Goal: Task Accomplishment & Management: Complete application form

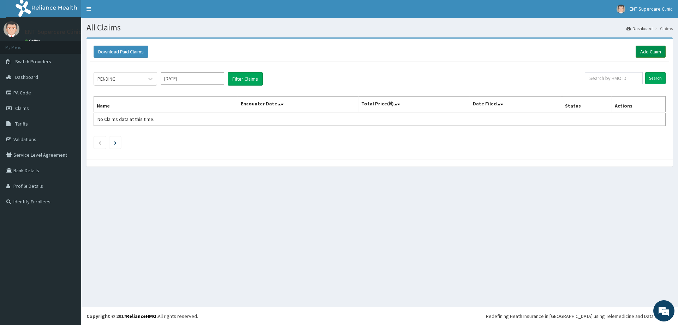
click at [650, 51] on link "Add Claim" at bounding box center [651, 52] width 30 height 12
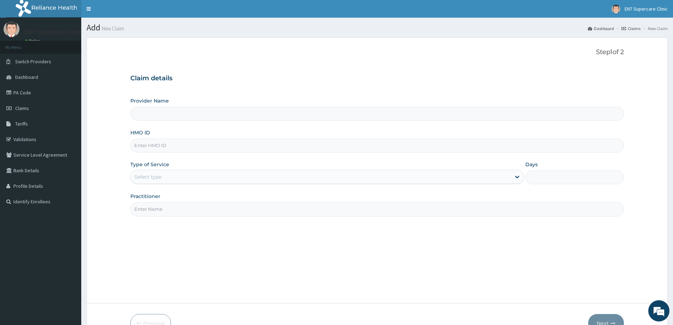
type input "ENT Supercare Clinic"
click at [334, 144] on input "HMO ID" at bounding box center [377, 146] width 494 height 14
type input "n"
type input "NHY/100017/D"
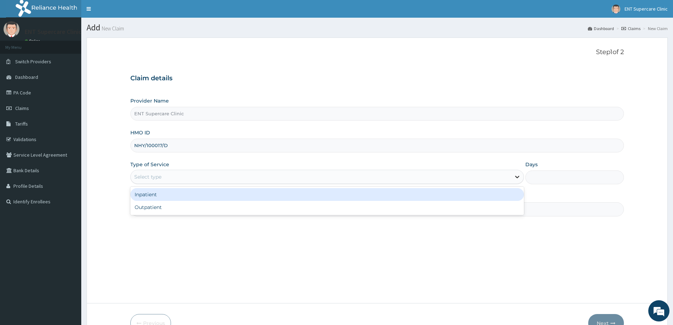
click at [514, 178] on icon at bounding box center [517, 176] width 7 height 7
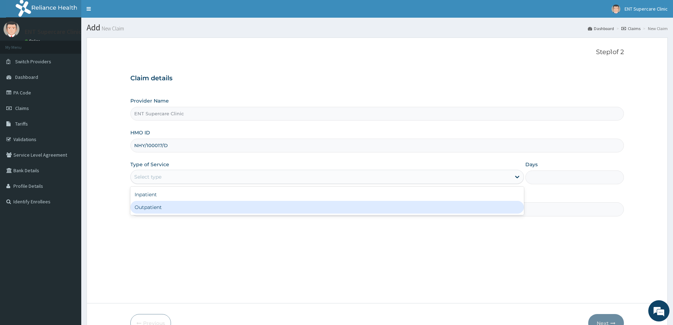
click at [452, 209] on div "Outpatient" at bounding box center [327, 207] width 394 height 13
type input "1"
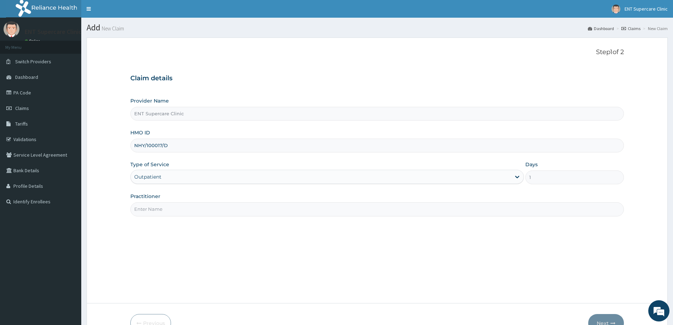
click at [447, 213] on input "Practitioner" at bounding box center [377, 209] width 494 height 14
type input "[PERSON_NAME]"
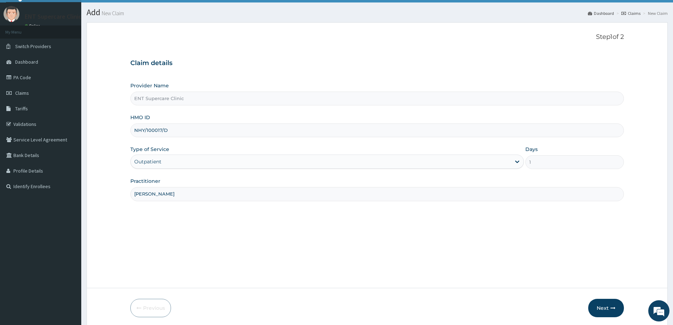
scroll to position [42, 0]
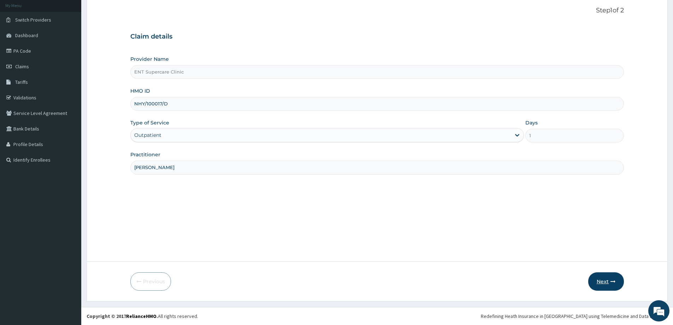
click at [604, 277] on button "Next" at bounding box center [606, 281] width 36 height 18
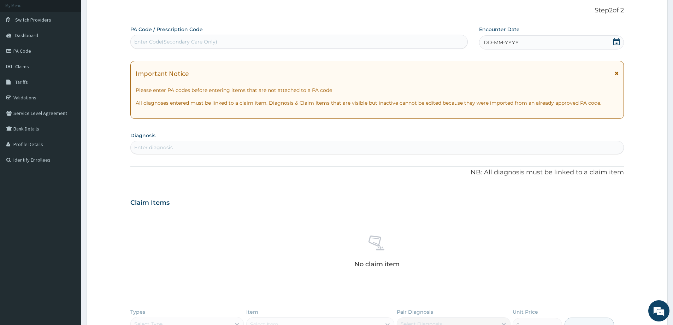
click at [159, 41] on div "Enter Code(Secondary Care Only)" at bounding box center [175, 41] width 83 height 7
type input "PA/4FAEA7"
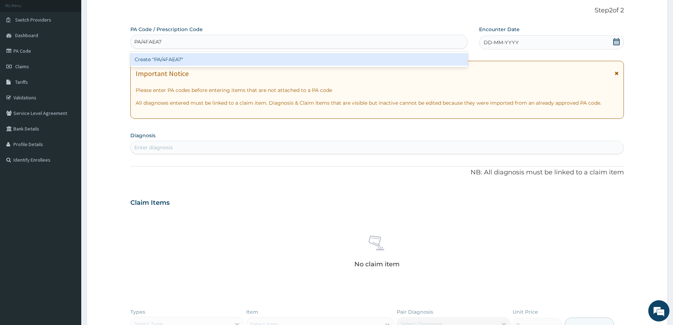
click at [163, 59] on div "Create "PA/4FAEA7"" at bounding box center [298, 59] width 337 height 13
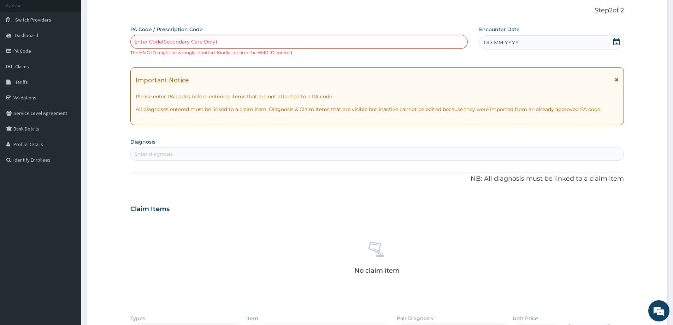
click at [617, 42] on icon at bounding box center [616, 41] width 7 height 7
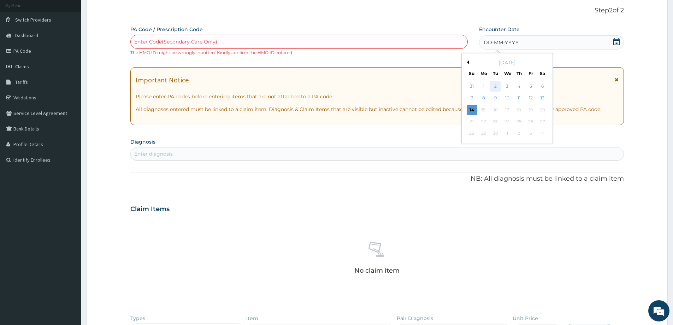
click at [496, 87] on div "2" at bounding box center [495, 86] width 11 height 11
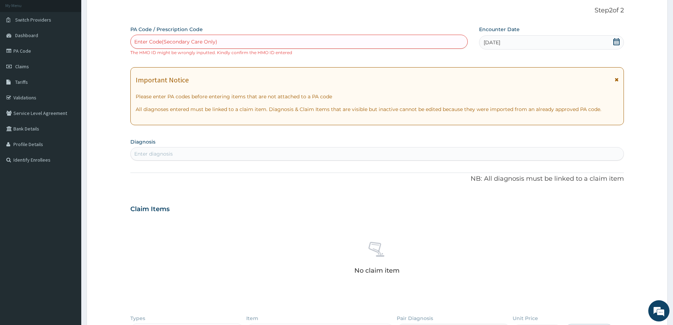
scroll to position [182, 0]
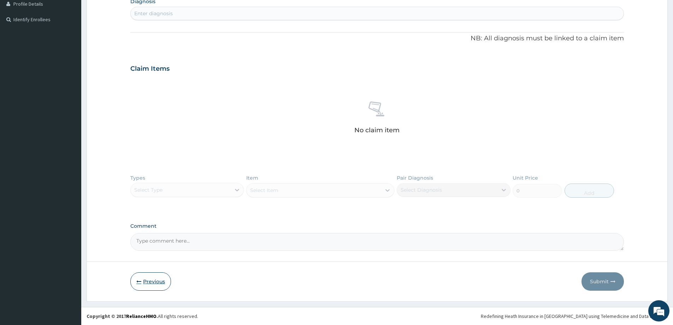
click at [153, 283] on button "Previous" at bounding box center [150, 281] width 41 height 18
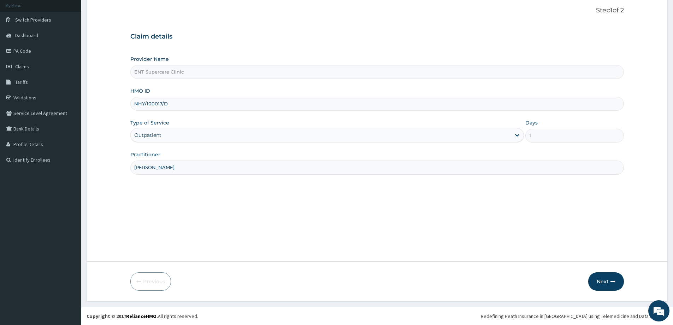
click at [153, 103] on input "NHY/100017/D" at bounding box center [377, 104] width 494 height 14
type input "NHY/10017/D"
click at [595, 276] on button "Next" at bounding box center [606, 281] width 36 height 18
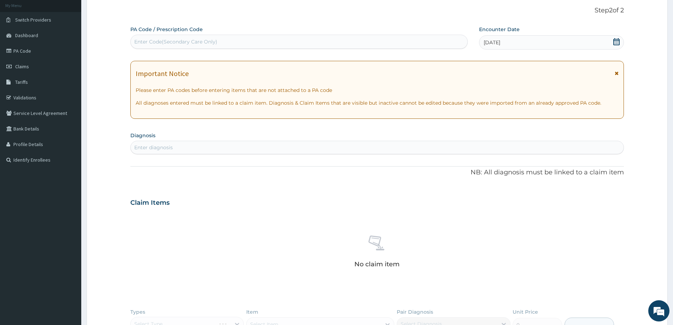
click at [150, 39] on div "Enter Code(Secondary Care Only)" at bounding box center [175, 41] width 83 height 7
type input "PA/47AEA7"
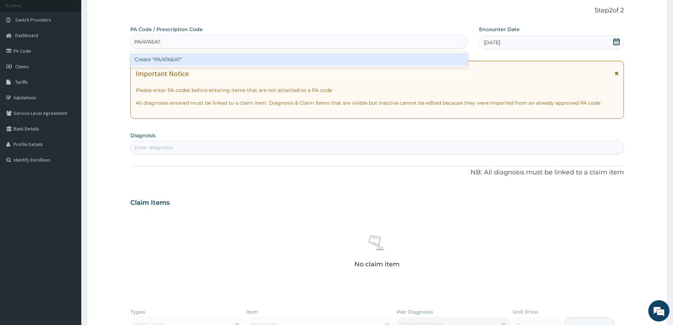
click at [151, 61] on div "Create "PA/47AEA7"" at bounding box center [298, 59] width 337 height 13
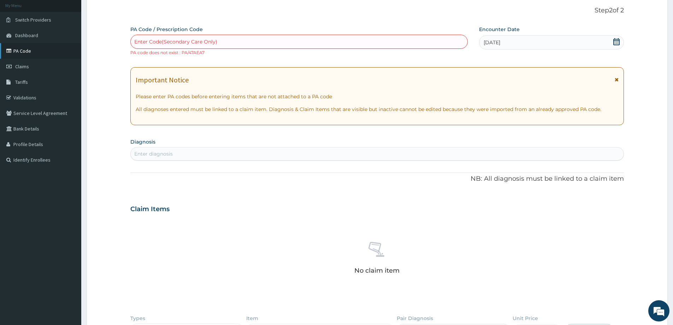
click at [24, 53] on link "PA Code" at bounding box center [40, 51] width 81 height 16
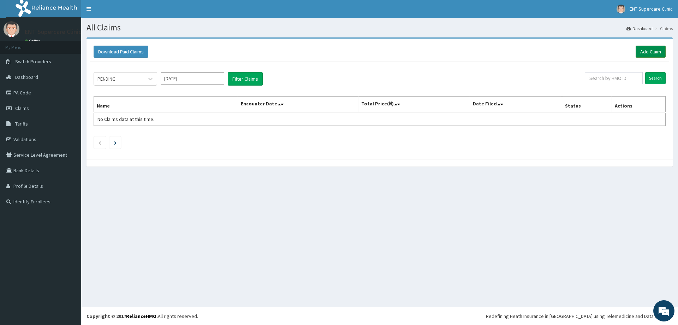
click at [655, 51] on link "Add Claim" at bounding box center [651, 52] width 30 height 12
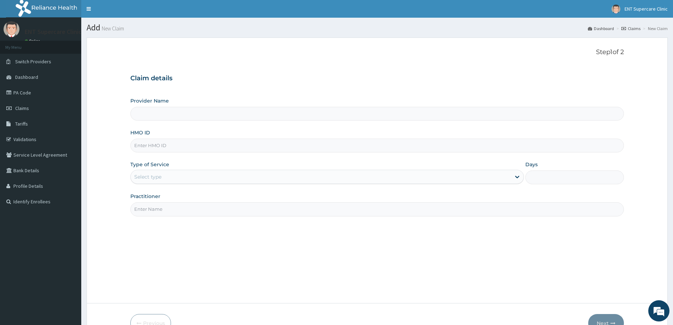
type input "ENT Supercare Clinic"
click at [321, 145] on input "HMO ID" at bounding box center [377, 146] width 494 height 14
type input "NHY/10017/D"
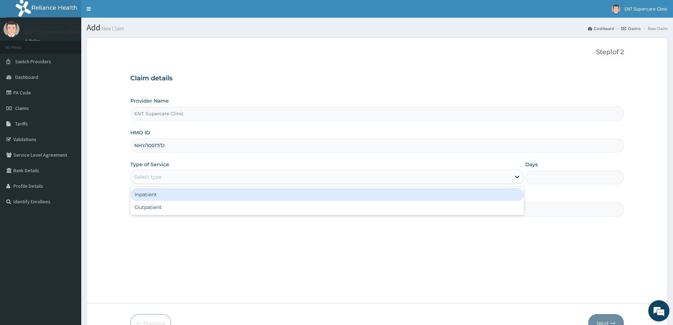
click at [517, 176] on icon at bounding box center [517, 176] width 7 height 7
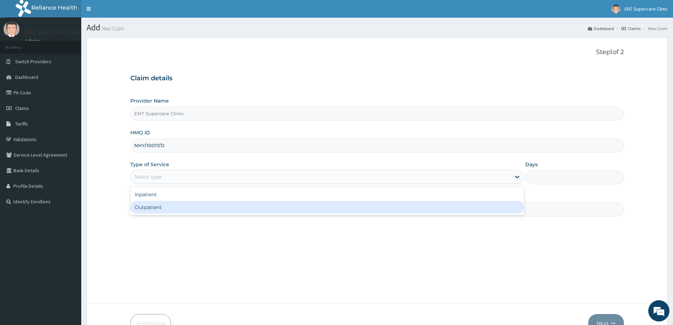
click at [505, 207] on div "Outpatient" at bounding box center [327, 207] width 394 height 13
type input "1"
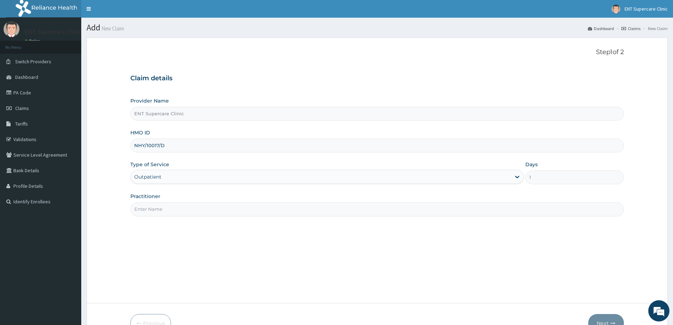
click at [491, 209] on input "Practitioner" at bounding box center [377, 209] width 494 height 14
type input "[PERSON_NAME]"
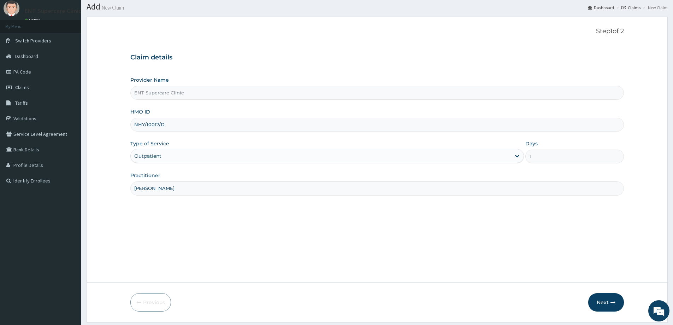
scroll to position [42, 0]
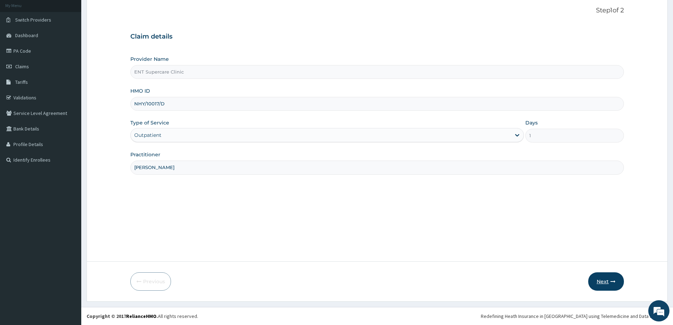
click at [604, 285] on button "Next" at bounding box center [606, 281] width 36 height 18
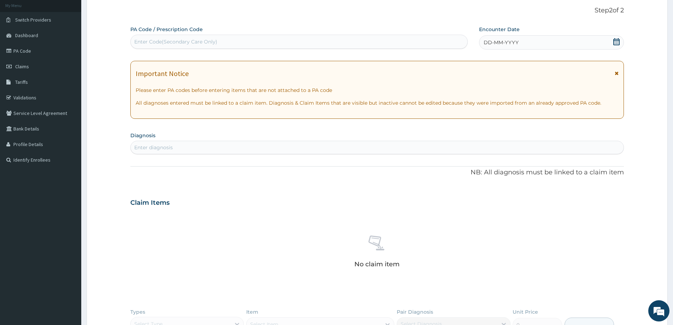
click at [153, 40] on div "Enter Code(Secondary Care Only)" at bounding box center [175, 41] width 83 height 7
type input "PA/4FAEA7"
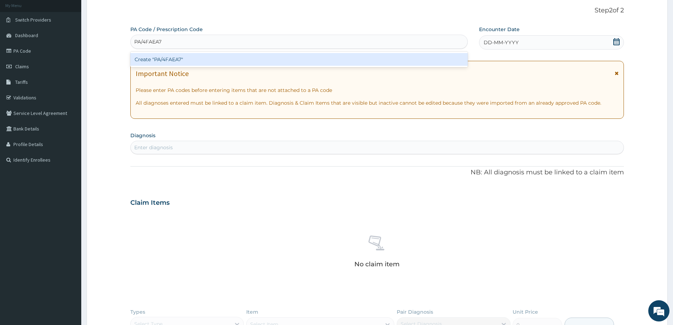
click at [167, 62] on div "Create "PA/4FAEA7"" at bounding box center [298, 59] width 337 height 13
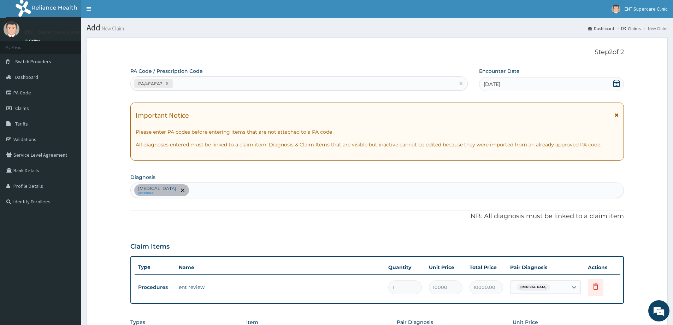
scroll to position [144, 0]
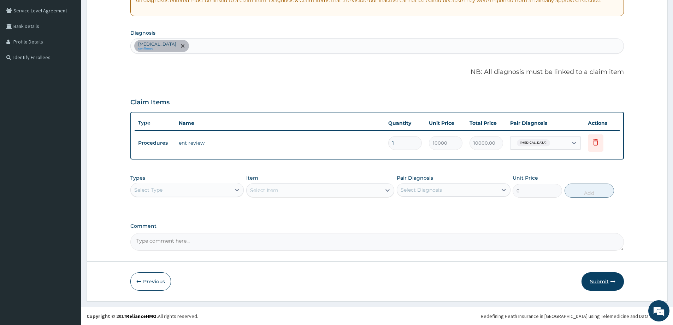
click at [602, 282] on button "Submit" at bounding box center [603, 281] width 42 height 18
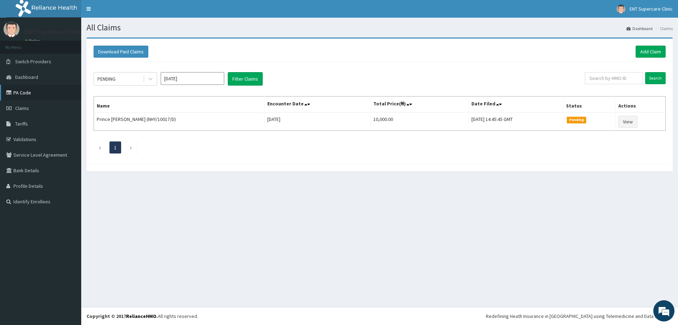
click at [23, 95] on link "PA Code" at bounding box center [40, 93] width 81 height 16
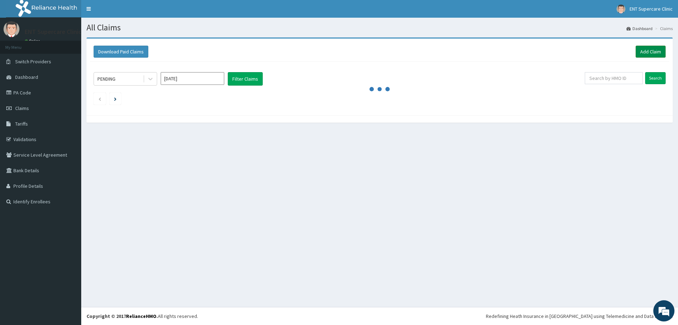
click at [662, 51] on link "Add Claim" at bounding box center [651, 52] width 30 height 12
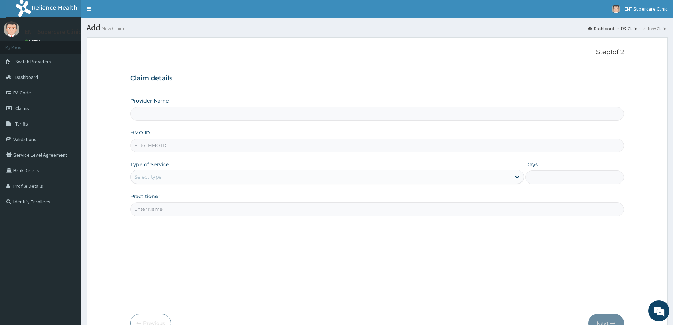
type input "ENT Supercare Clinic"
click at [157, 147] on input "HMO ID" at bounding box center [377, 146] width 494 height 14
type input "OET/10037/A"
click at [183, 175] on div "Select type" at bounding box center [321, 176] width 380 height 11
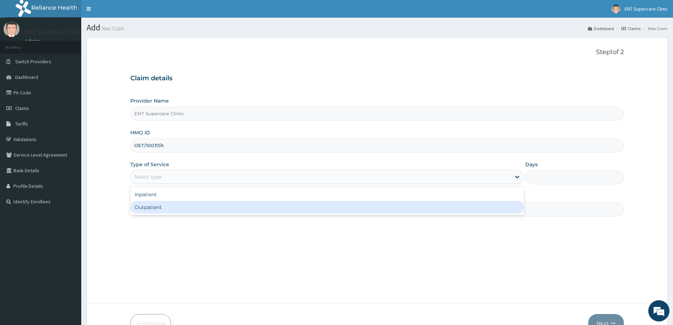
click at [186, 206] on div "Outpatient" at bounding box center [327, 207] width 394 height 13
type input "1"
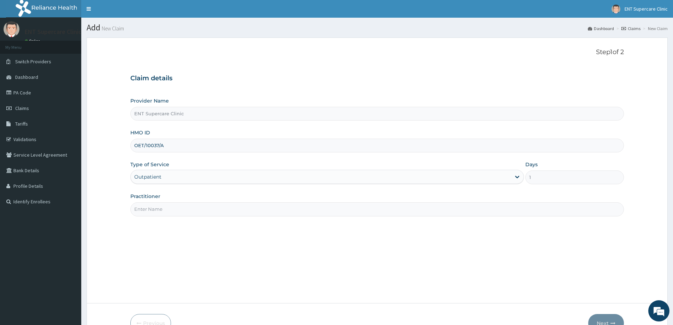
click at [186, 206] on input "Practitioner" at bounding box center [377, 209] width 494 height 14
type input "[PERSON_NAME]"
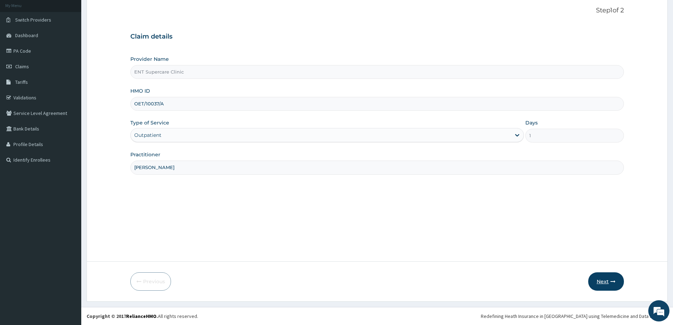
click at [600, 282] on button "Next" at bounding box center [606, 281] width 36 height 18
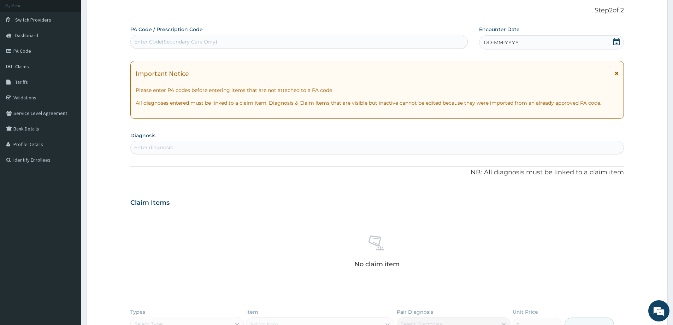
click at [154, 39] on div "Enter Code(Secondary Care Only)" at bounding box center [175, 41] width 83 height 7
click at [155, 42] on div "Enter Code(Secondary Care Only)" at bounding box center [175, 41] width 83 height 7
type input "PA/34F487"
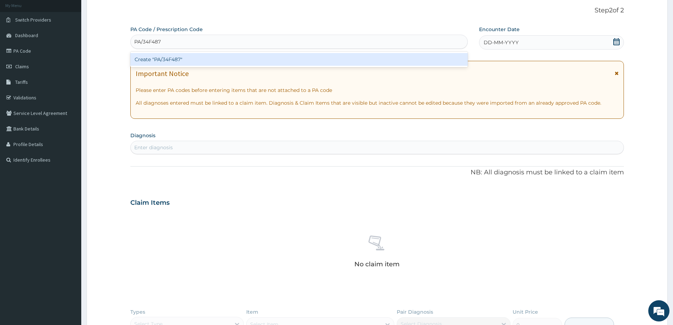
click at [168, 64] on div "Create "PA/34F487"" at bounding box center [298, 59] width 337 height 13
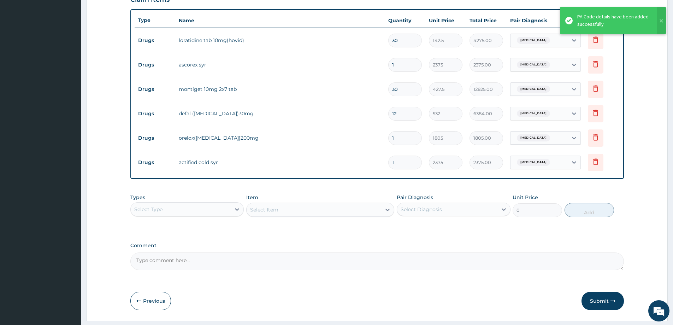
scroll to position [0, 0]
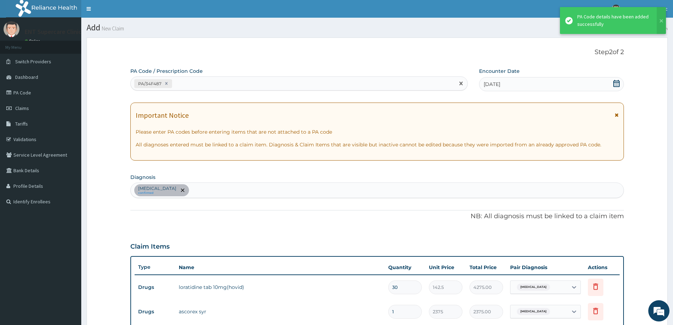
click at [198, 82] on div "PA/34F487" at bounding box center [293, 84] width 324 height 12
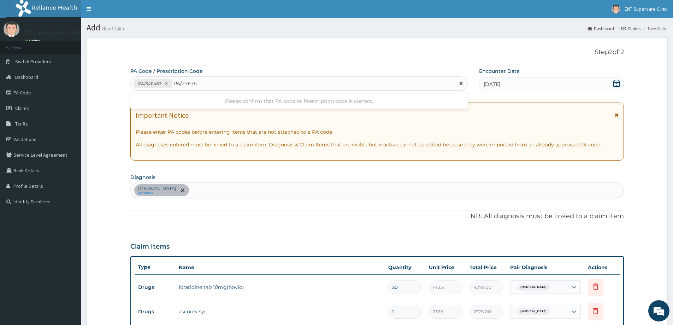
type input "PA/27F76E"
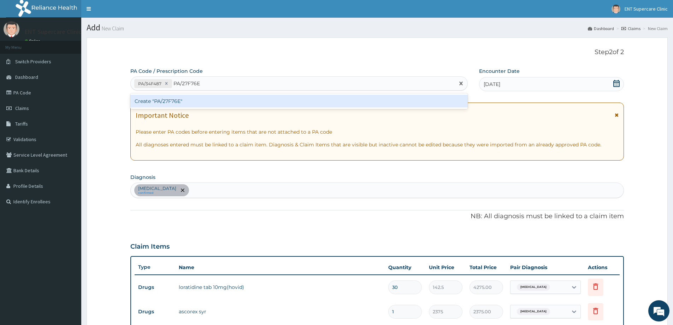
click at [198, 98] on div "Create "PA/27F76E"" at bounding box center [298, 101] width 337 height 13
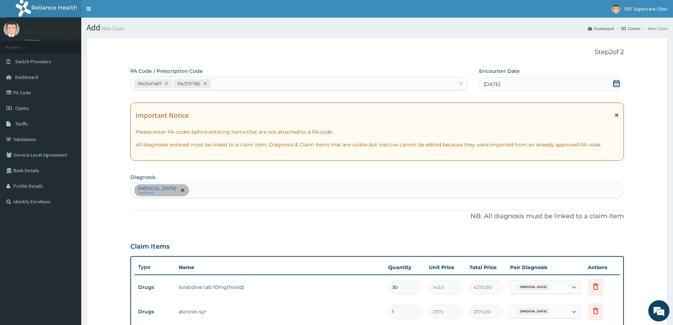
scroll to position [290, 0]
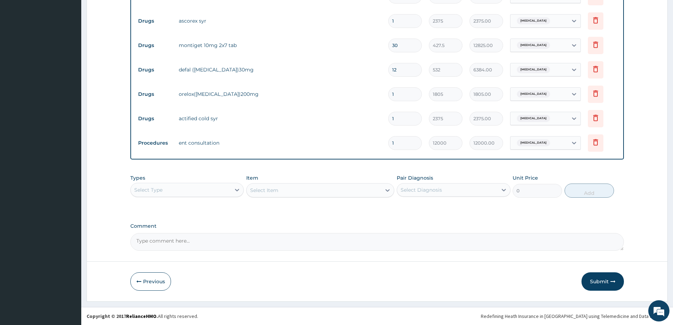
click at [400, 93] on input "1" at bounding box center [405, 94] width 34 height 14
type input "11"
type input "19855.00"
type input "11"
click at [414, 71] on input "12" at bounding box center [405, 70] width 34 height 14
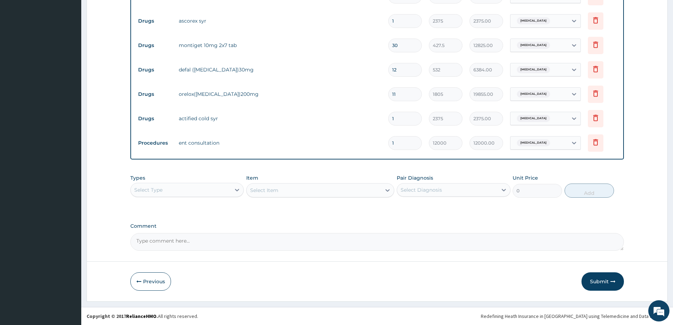
type input "1"
type input "532.00"
type input "0.00"
type input "2"
type input "1064.00"
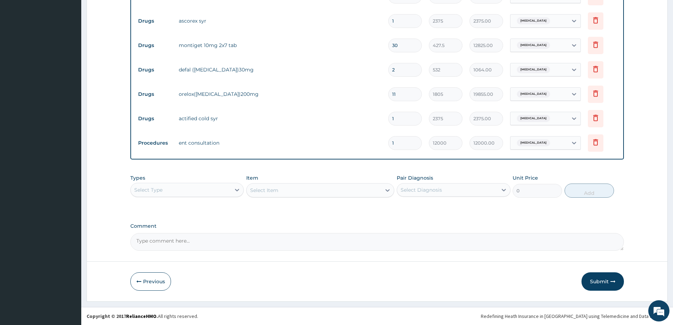
type input "24"
type input "12768.00"
type input "24"
click at [400, 94] on input "11" at bounding box center [405, 94] width 34 height 14
type input "1"
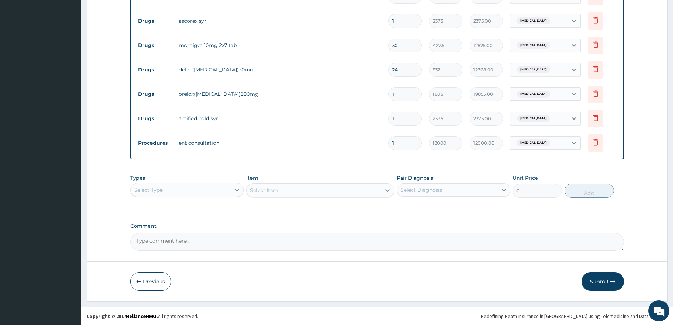
type input "1805.00"
type input "14"
type input "25270.00"
type input "14"
click at [595, 281] on button "Submit" at bounding box center [603, 281] width 42 height 18
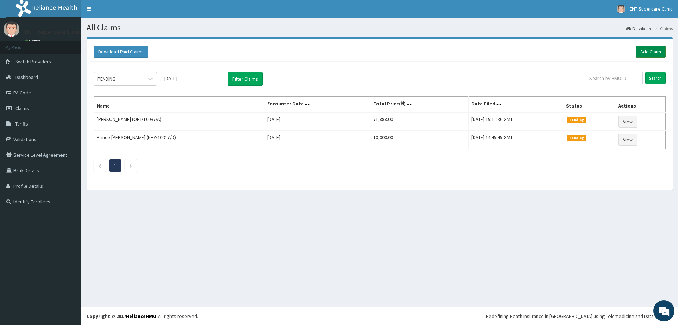
click at [644, 54] on link "Add Claim" at bounding box center [651, 52] width 30 height 12
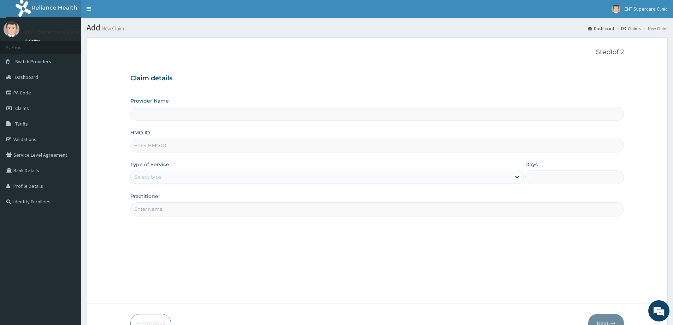
click at [245, 145] on input "HMO ID" at bounding box center [377, 146] width 494 height 14
type input "ENT Supercare Clinic"
type input "RLD/10182/B"
click at [242, 176] on div "Select type" at bounding box center [321, 176] width 380 height 11
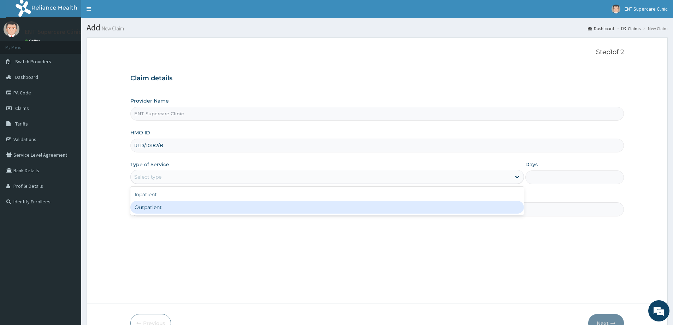
click at [246, 207] on div "Outpatient" at bounding box center [327, 207] width 394 height 13
type input "1"
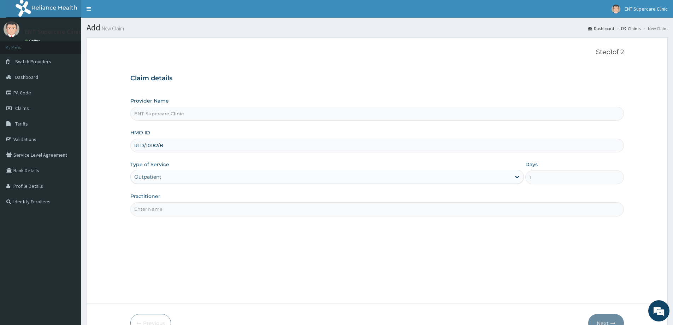
click at [247, 211] on input "Practitioner" at bounding box center [377, 209] width 494 height 14
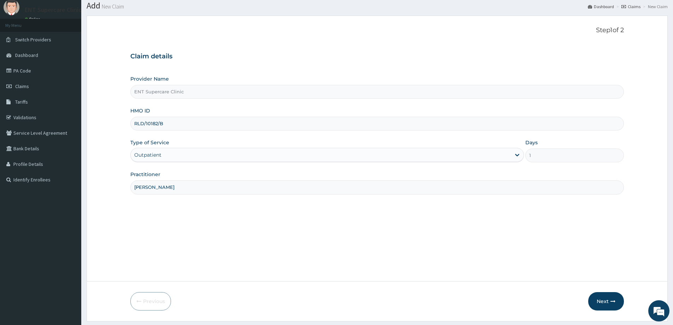
scroll to position [42, 0]
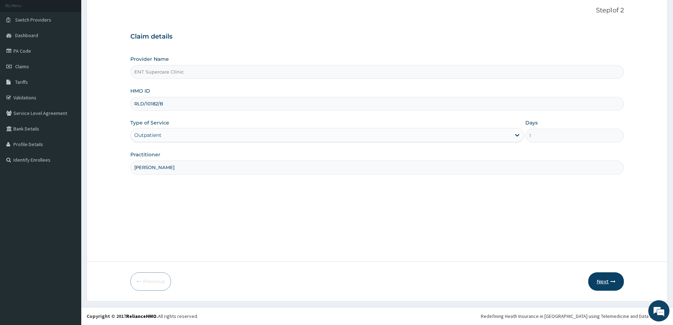
type input "DR DAVID"
click at [602, 278] on button "Next" at bounding box center [606, 281] width 36 height 18
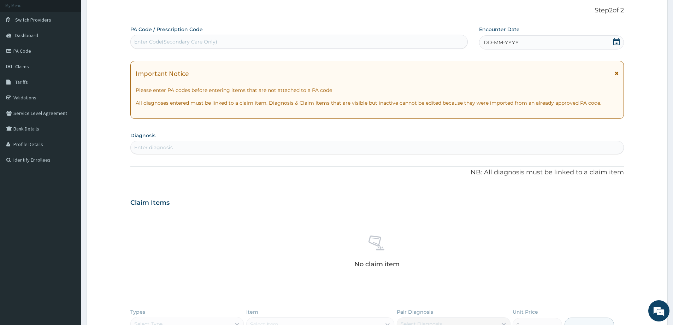
click at [147, 41] on div "Enter Code(Secondary Care Only)" at bounding box center [175, 41] width 83 height 7
type input "PA/1F4E9A"
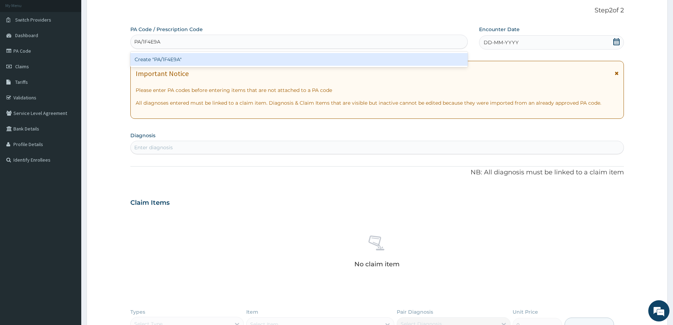
click at [166, 60] on div "Create "PA/1F4E9A"" at bounding box center [298, 59] width 337 height 13
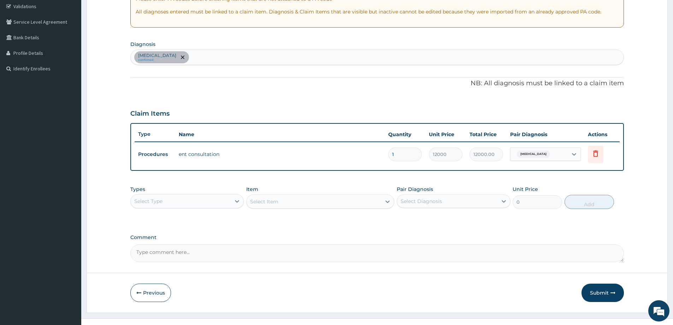
scroll to position [144, 0]
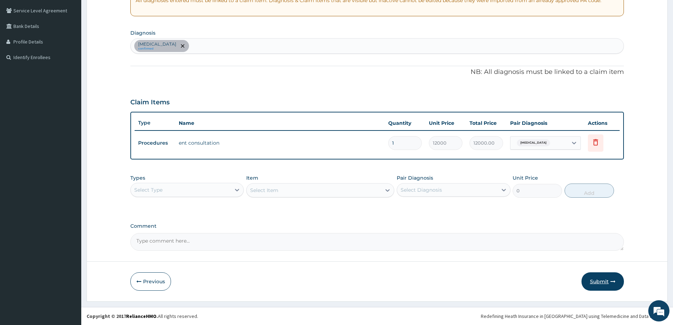
click at [595, 279] on button "Submit" at bounding box center [603, 281] width 42 height 18
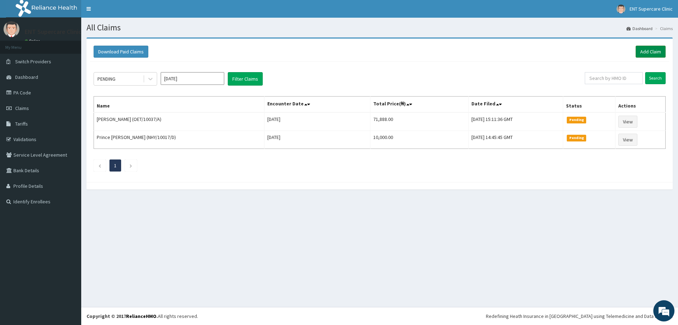
click at [659, 51] on link "Add Claim" at bounding box center [651, 52] width 30 height 12
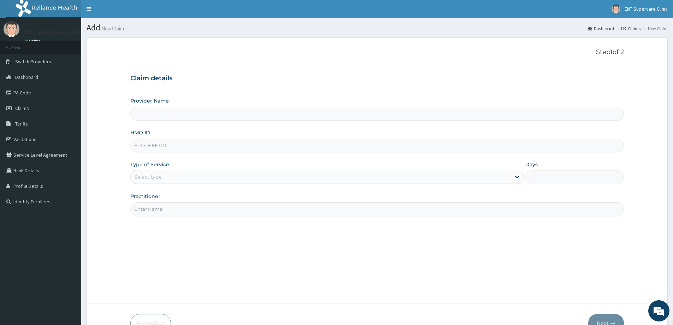
type input "ENT Supercare Clinic"
click at [341, 145] on input "HMO ID" at bounding box center [377, 146] width 494 height 14
type input "[PERSON_NAME]/10013/B"
click at [241, 179] on div "Select type" at bounding box center [321, 176] width 380 height 11
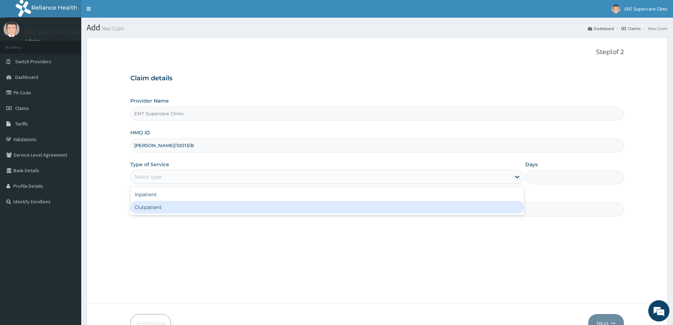
click at [242, 208] on div "Outpatient" at bounding box center [327, 207] width 394 height 13
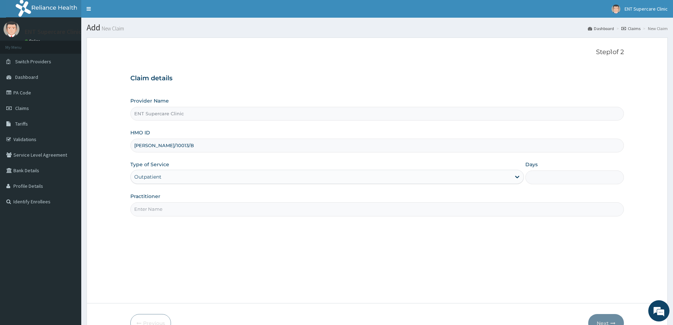
type input "1"
click at [242, 208] on input "Practitioner" at bounding box center [377, 209] width 494 height 14
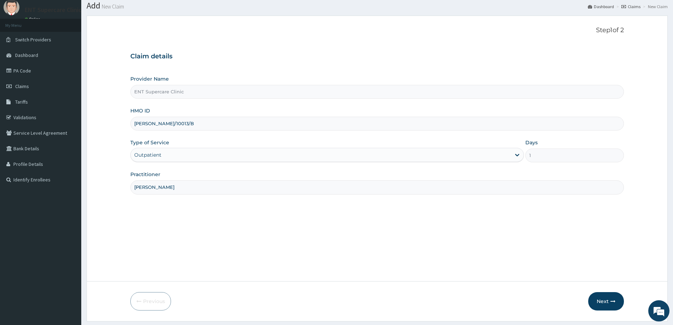
scroll to position [42, 0]
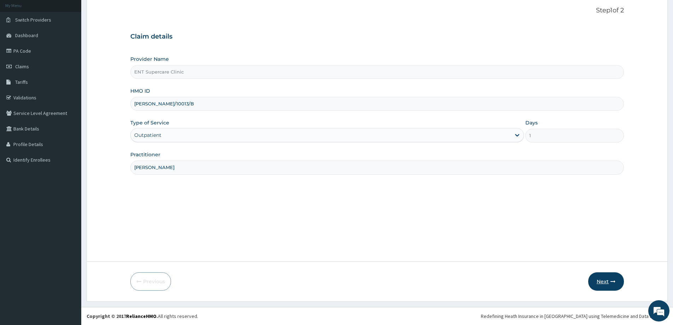
type input "[PERSON_NAME]"
click at [605, 278] on button "Next" at bounding box center [606, 281] width 36 height 18
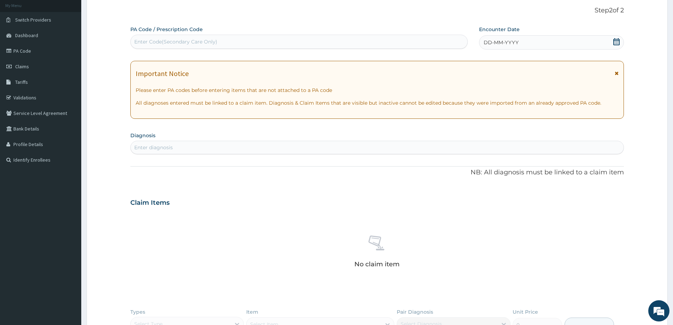
click at [156, 40] on div "Enter Code(Secondary Care Only)" at bounding box center [175, 41] width 83 height 7
type input "PA/A926OE"
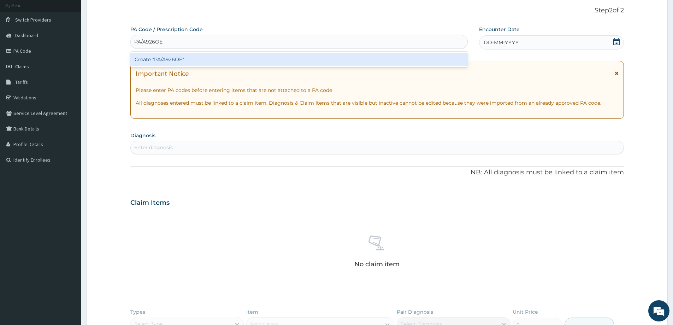
click at [167, 60] on div "Create "PA/A926OE"" at bounding box center [298, 59] width 337 height 13
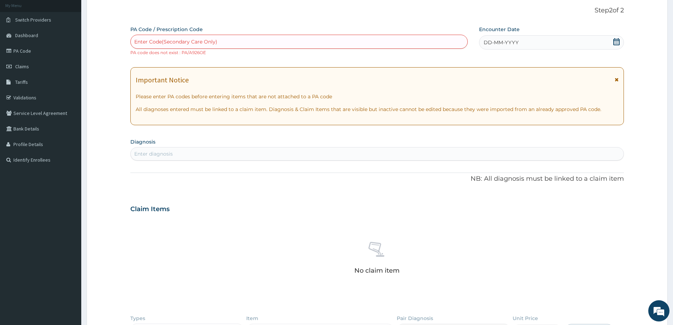
click at [152, 44] on div "Enter Code(Secondary Care Only)" at bounding box center [175, 41] width 83 height 7
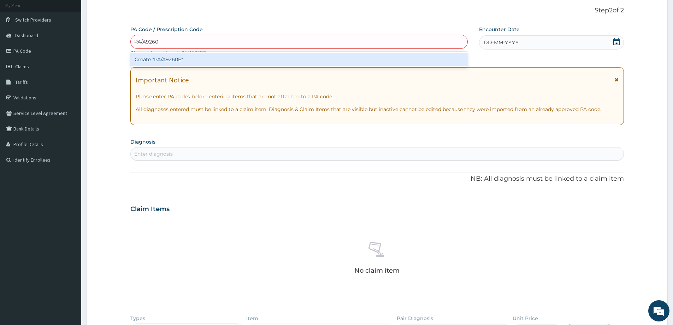
type input "PA/A9260E"
click at [172, 59] on div "Create "PA/A9260E"" at bounding box center [298, 59] width 337 height 13
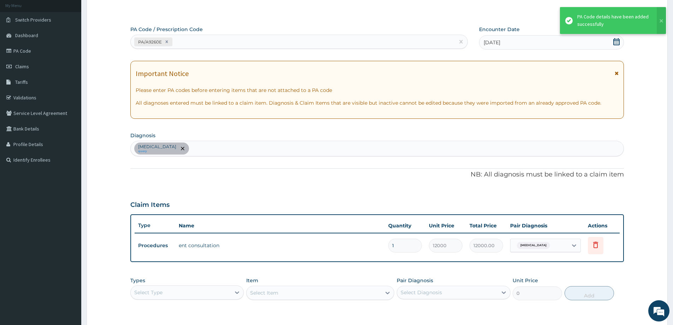
click at [185, 41] on div "PA/A9260E" at bounding box center [293, 42] width 324 height 12
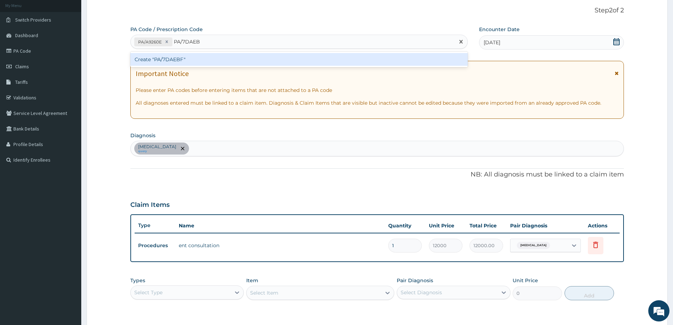
type input "PA/7DAEBF"
click at [180, 64] on div "Create "PA/7DAEBF"" at bounding box center [298, 59] width 337 height 13
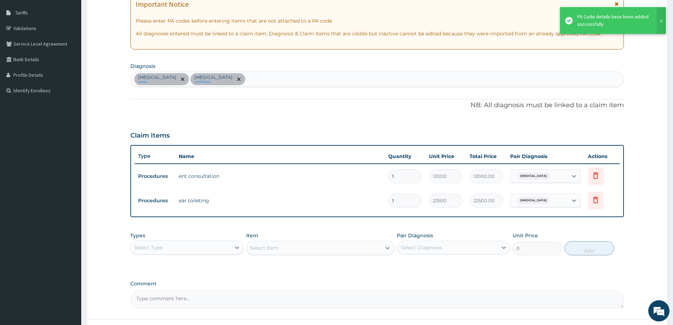
scroll to position [169, 0]
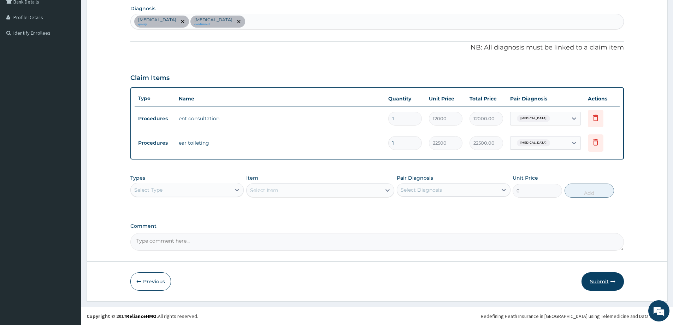
click at [605, 284] on button "Submit" at bounding box center [603, 281] width 42 height 18
